Goal: Information Seeking & Learning: Learn about a topic

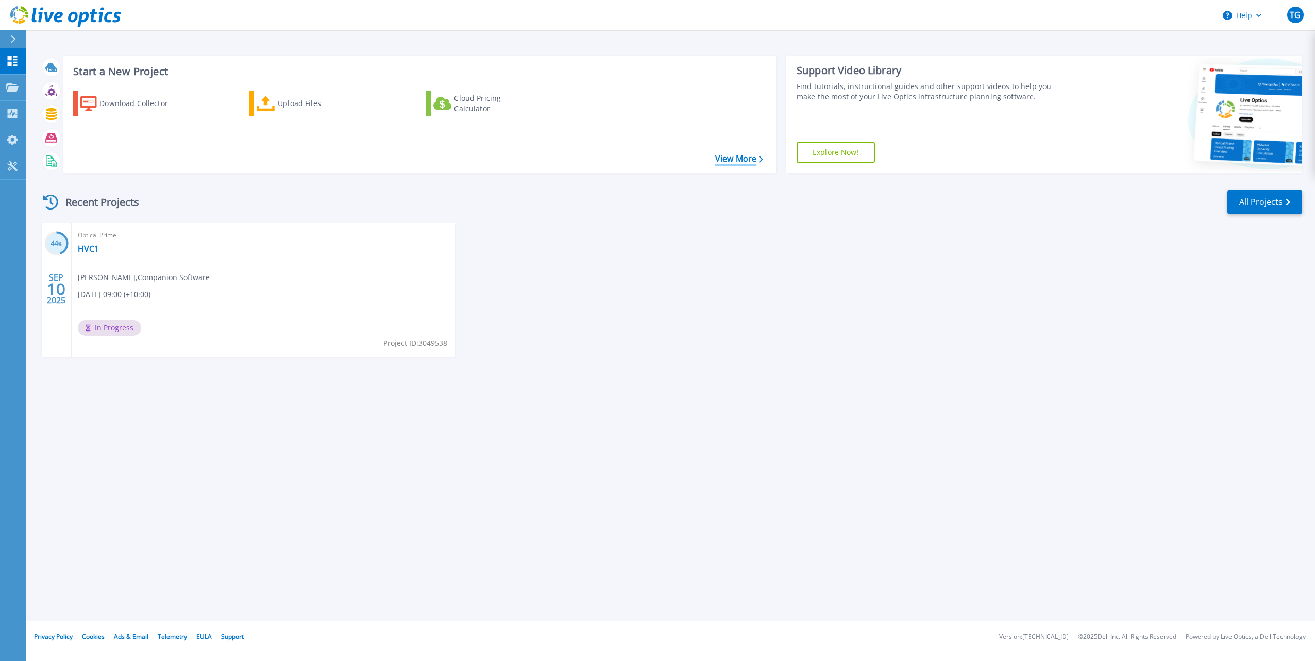
drag, startPoint x: 722, startPoint y: 162, endPoint x: 727, endPoint y: 167, distance: 6.9
click at [722, 162] on link "View More" at bounding box center [739, 159] width 48 height 10
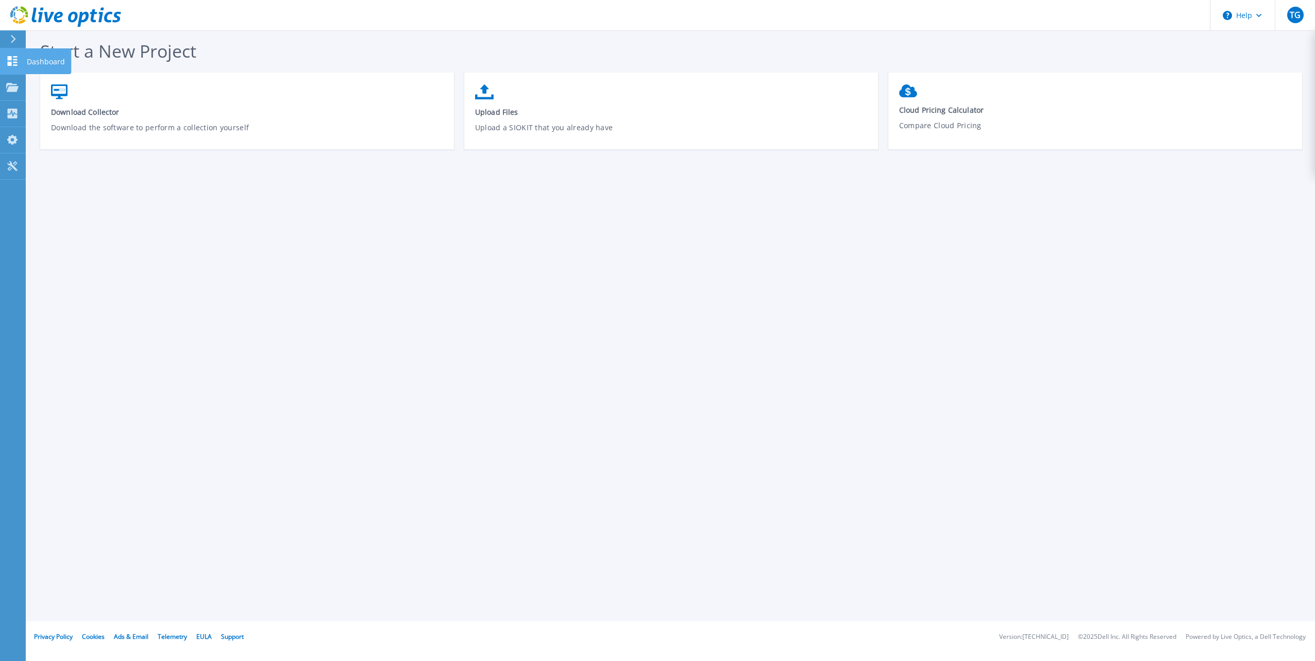
click at [16, 57] on icon at bounding box center [13, 61] width 10 height 10
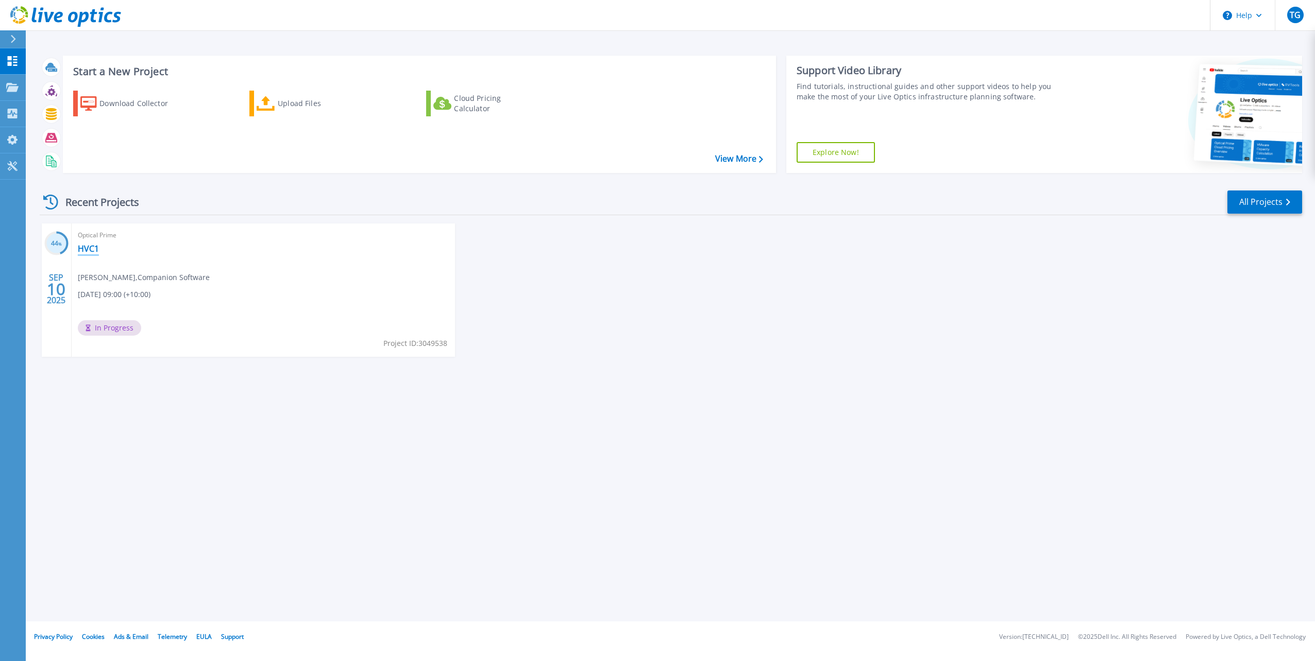
click at [91, 247] on link "HVC1" at bounding box center [88, 249] width 21 height 10
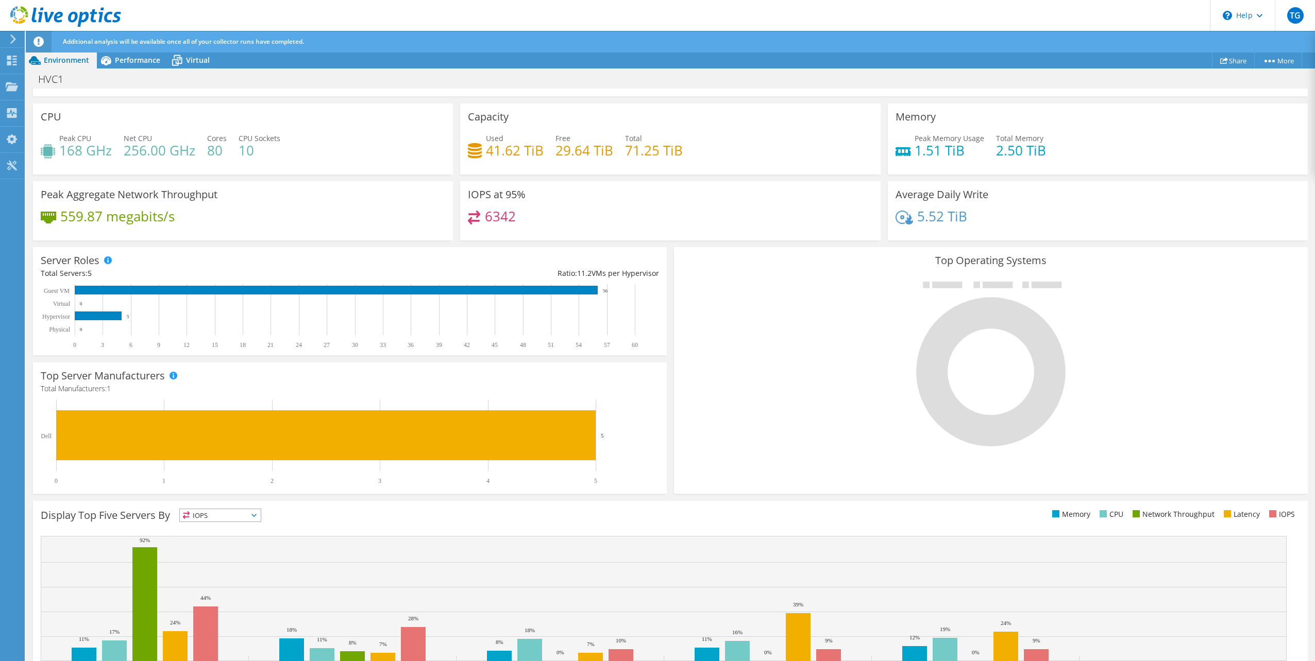
scroll to position [87, 0]
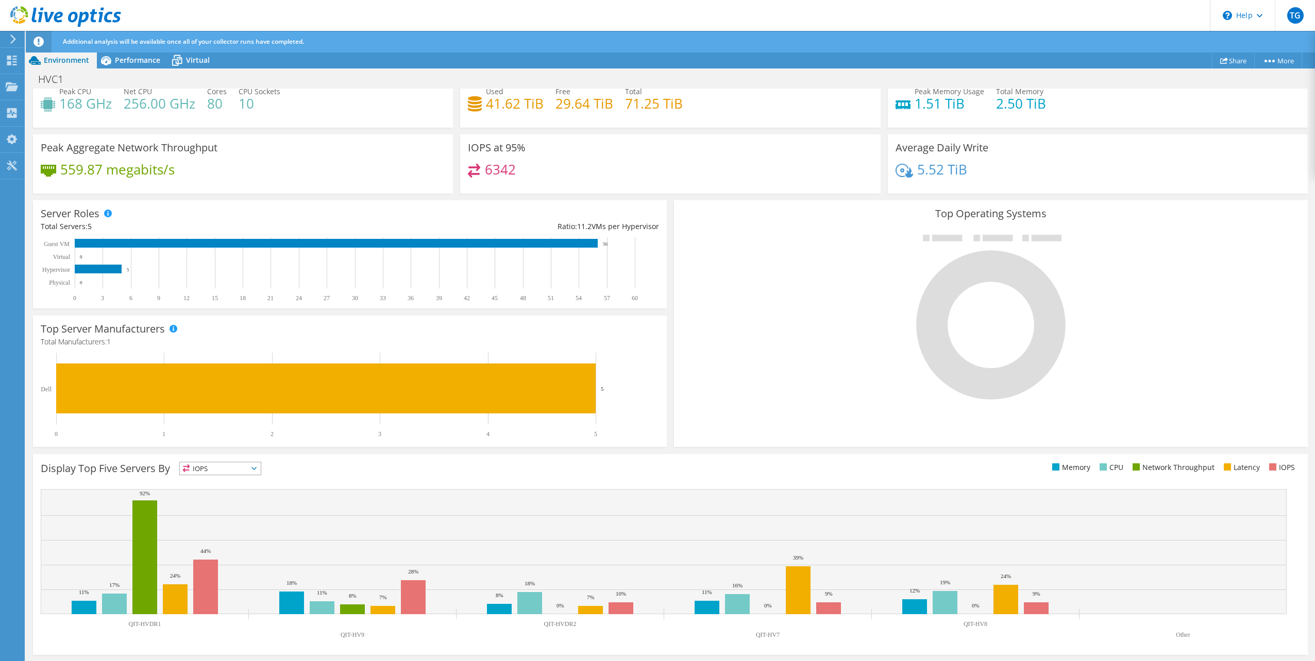
click at [206, 471] on span "IOPS" at bounding box center [220, 469] width 81 height 12
click at [212, 539] on li "Latency" at bounding box center [220, 540] width 81 height 14
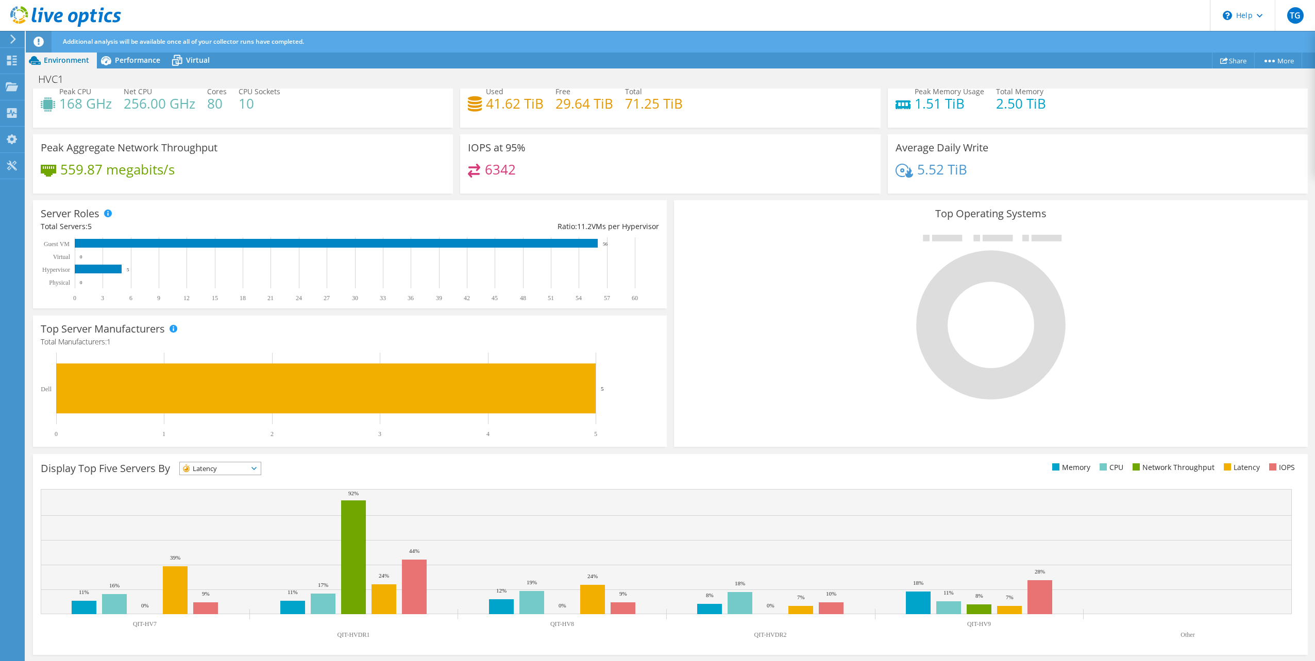
click at [797, 321] on div at bounding box center [991, 317] width 618 height 174
click at [150, 63] on span "Performance" at bounding box center [137, 60] width 45 height 10
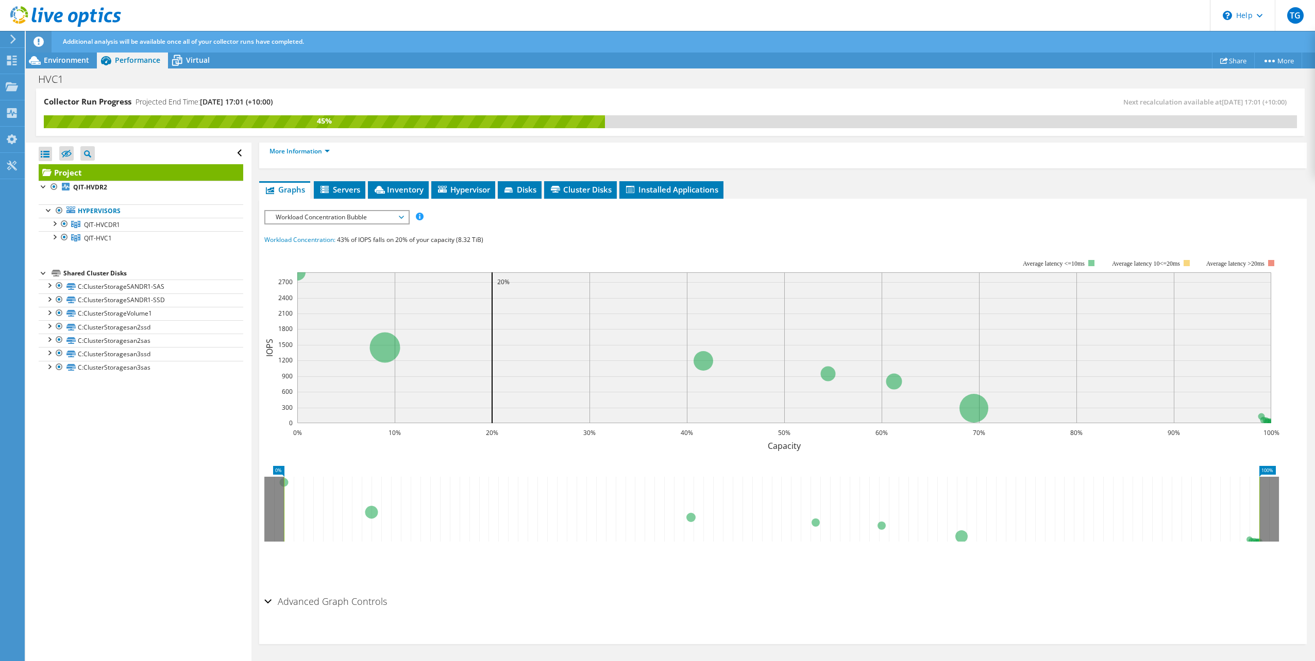
scroll to position [0, 0]
click at [588, 192] on span "Cluster Disks" at bounding box center [580, 189] width 62 height 10
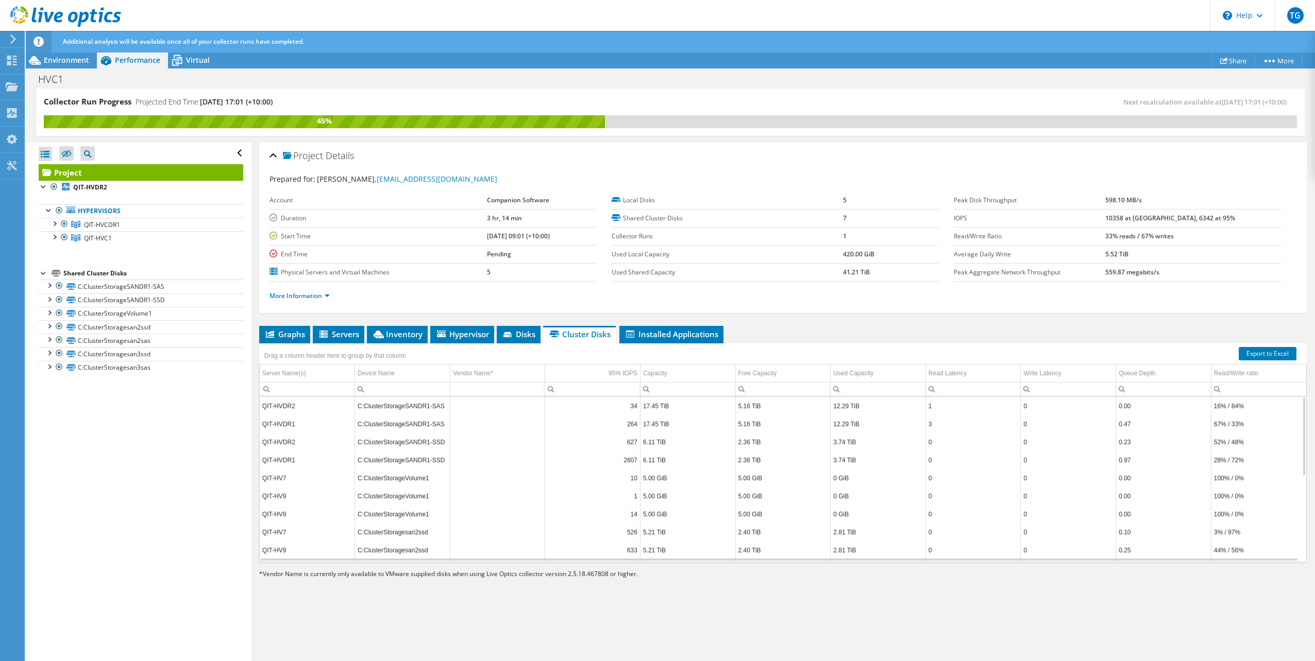
scroll to position [62, 0]
drag, startPoint x: 399, startPoint y: 375, endPoint x: 391, endPoint y: 354, distance: 22.2
click at [391, 354] on body "TG End User [PERSON_NAME] [EMAIL_ADDRESS][DOMAIN_NAME] Companion Software My Pr…" at bounding box center [657, 330] width 1315 height 661
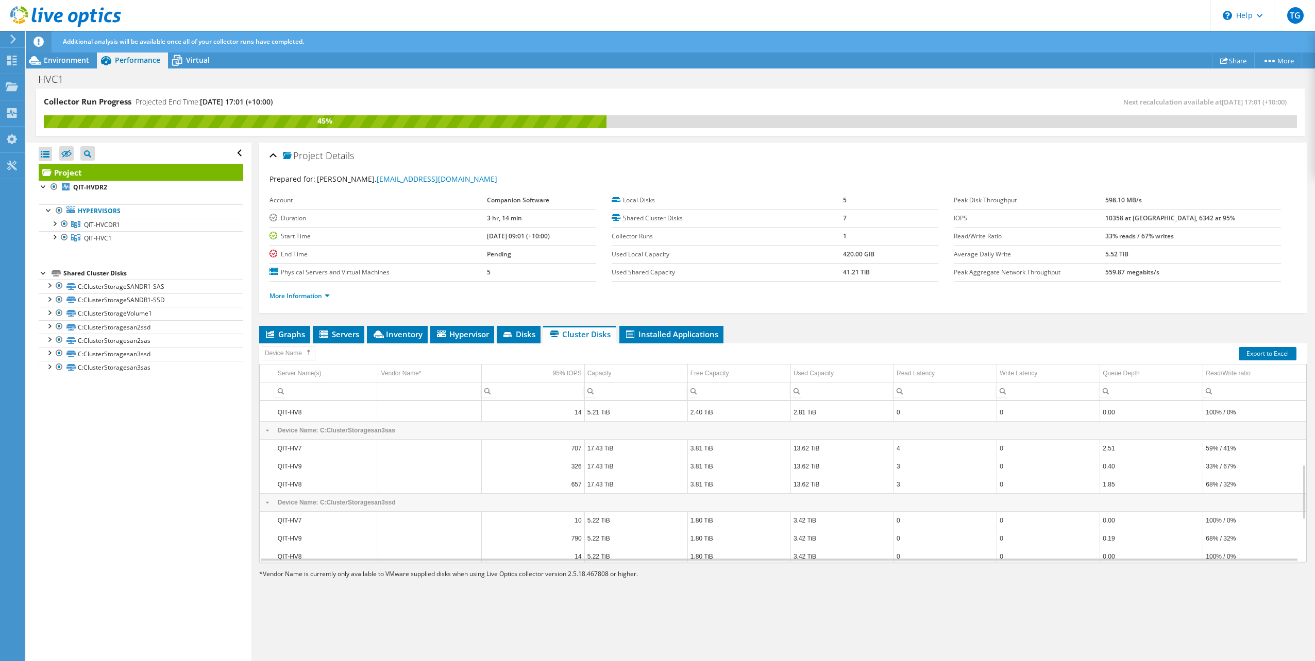
scroll to position [185, 0]
click at [291, 336] on span "Graphs" at bounding box center [284, 334] width 41 height 10
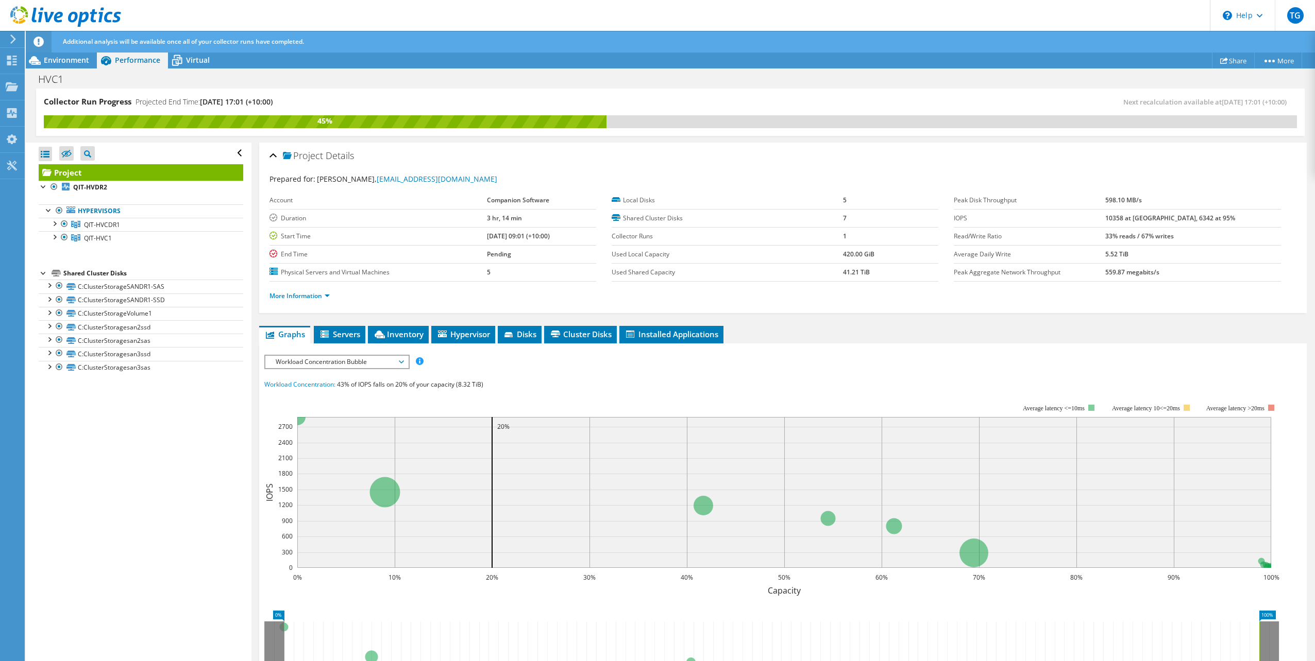
click at [298, 360] on span "Workload Concentration Bubble" at bounding box center [336, 362] width 132 height 12
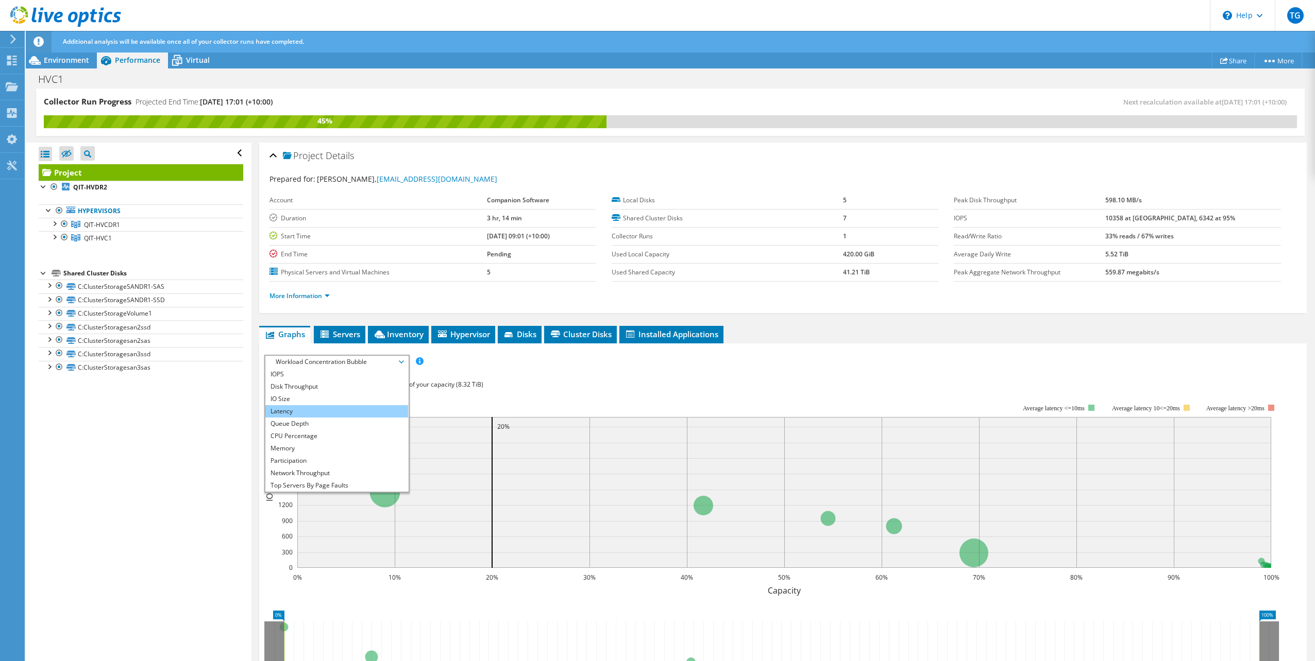
click at [312, 413] on li "Latency" at bounding box center [336, 411] width 143 height 12
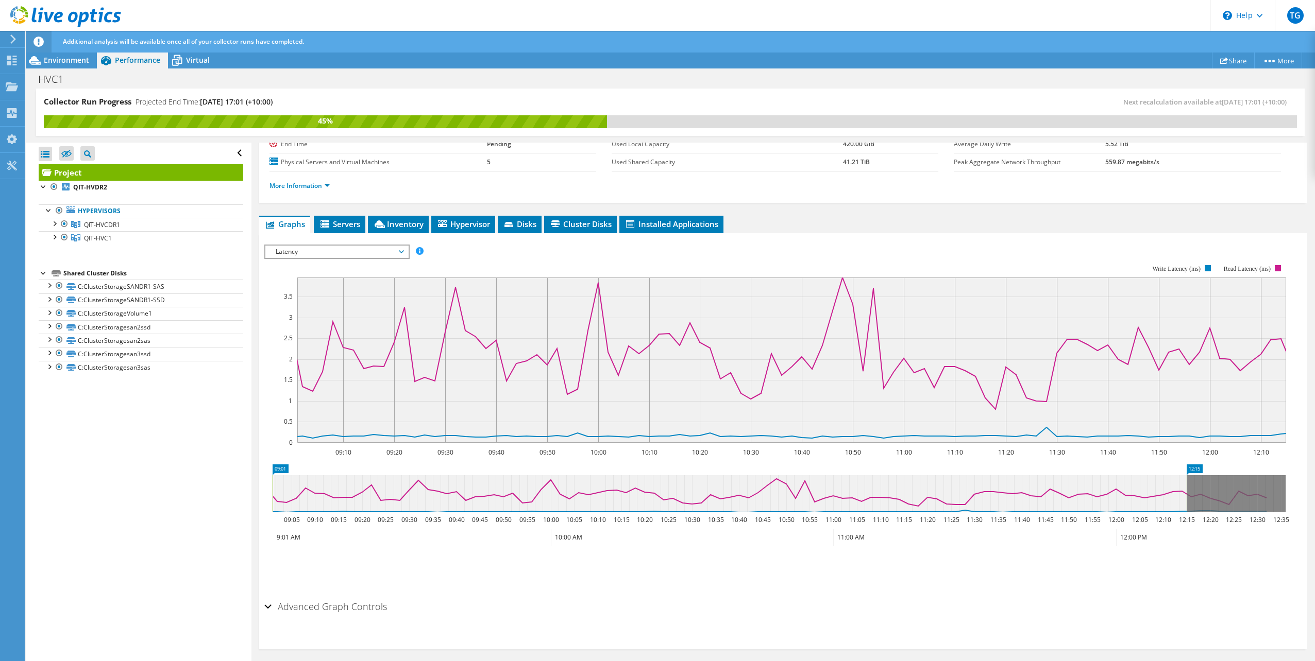
scroll to position [115, 0]
